Goal: Information Seeking & Learning: Find contact information

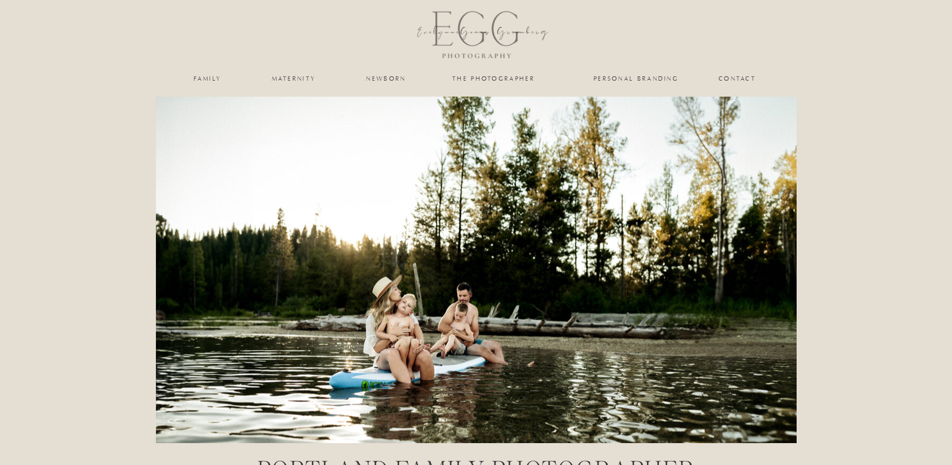
click at [734, 76] on nav "Contact" at bounding box center [738, 78] width 38 height 6
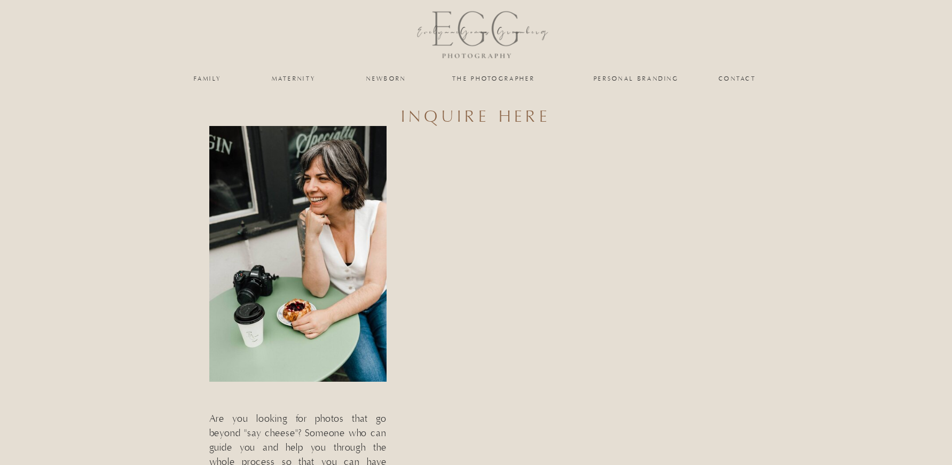
click at [197, 79] on nav "family" at bounding box center [207, 78] width 43 height 6
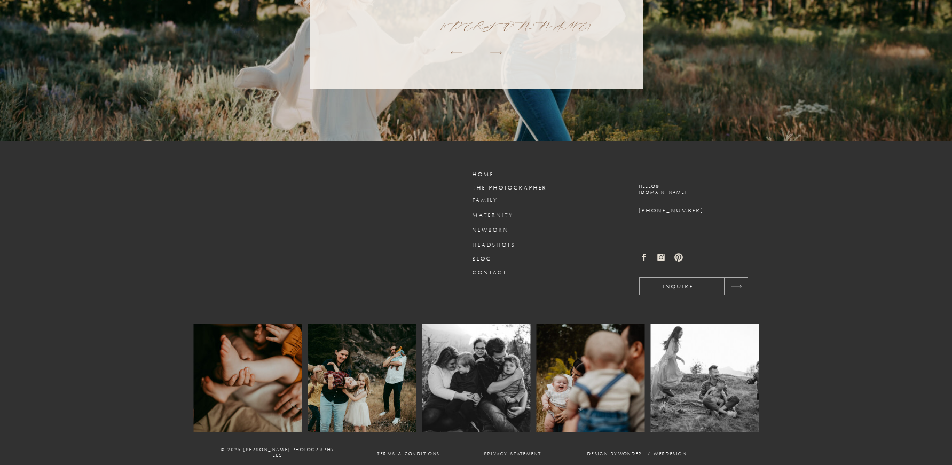
scroll to position [1075, 0]
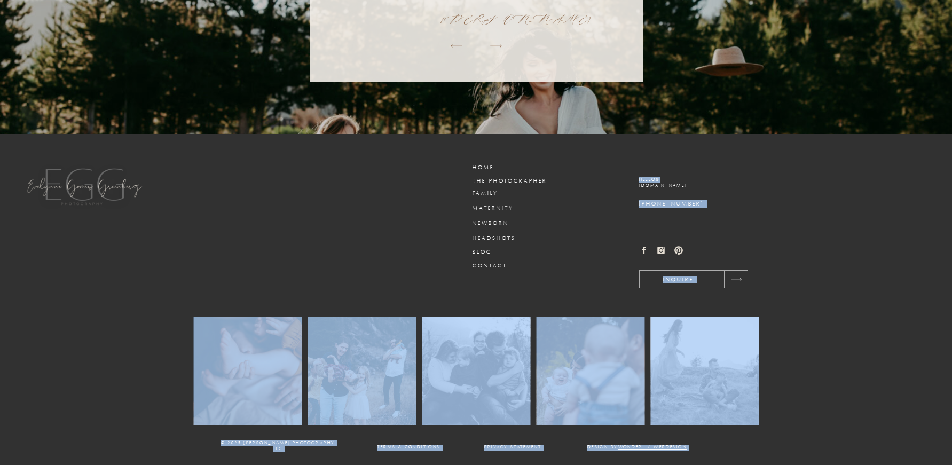
drag, startPoint x: 638, startPoint y: 178, endPoint x: 674, endPoint y: 183, distance: 36.0
click at [757, 192] on h3 "hello@ egomesgreenbergphotography.com" at bounding box center [704, 185] width 131 height 16
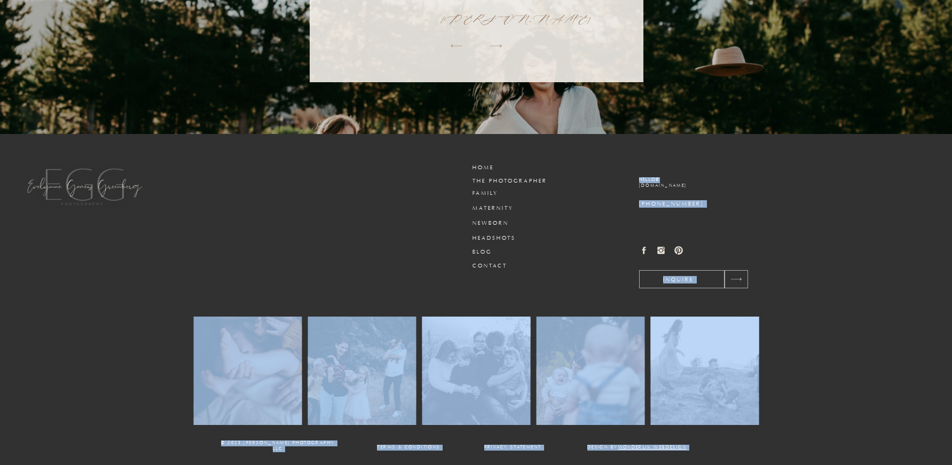
drag, startPoint x: 638, startPoint y: 177, endPoint x: 670, endPoint y: 183, distance: 32.6
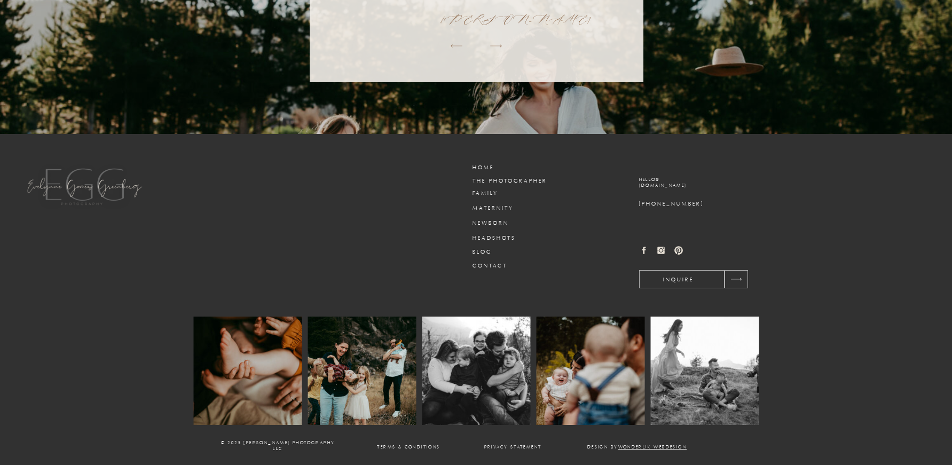
drag, startPoint x: 638, startPoint y: 175, endPoint x: 752, endPoint y: 183, distance: 114.1
copy div "Design by wonderlik webdesign Privacy Statement Terms & conditions © 2025 eVELY…"
